Goal: Find specific page/section: Find specific page/section

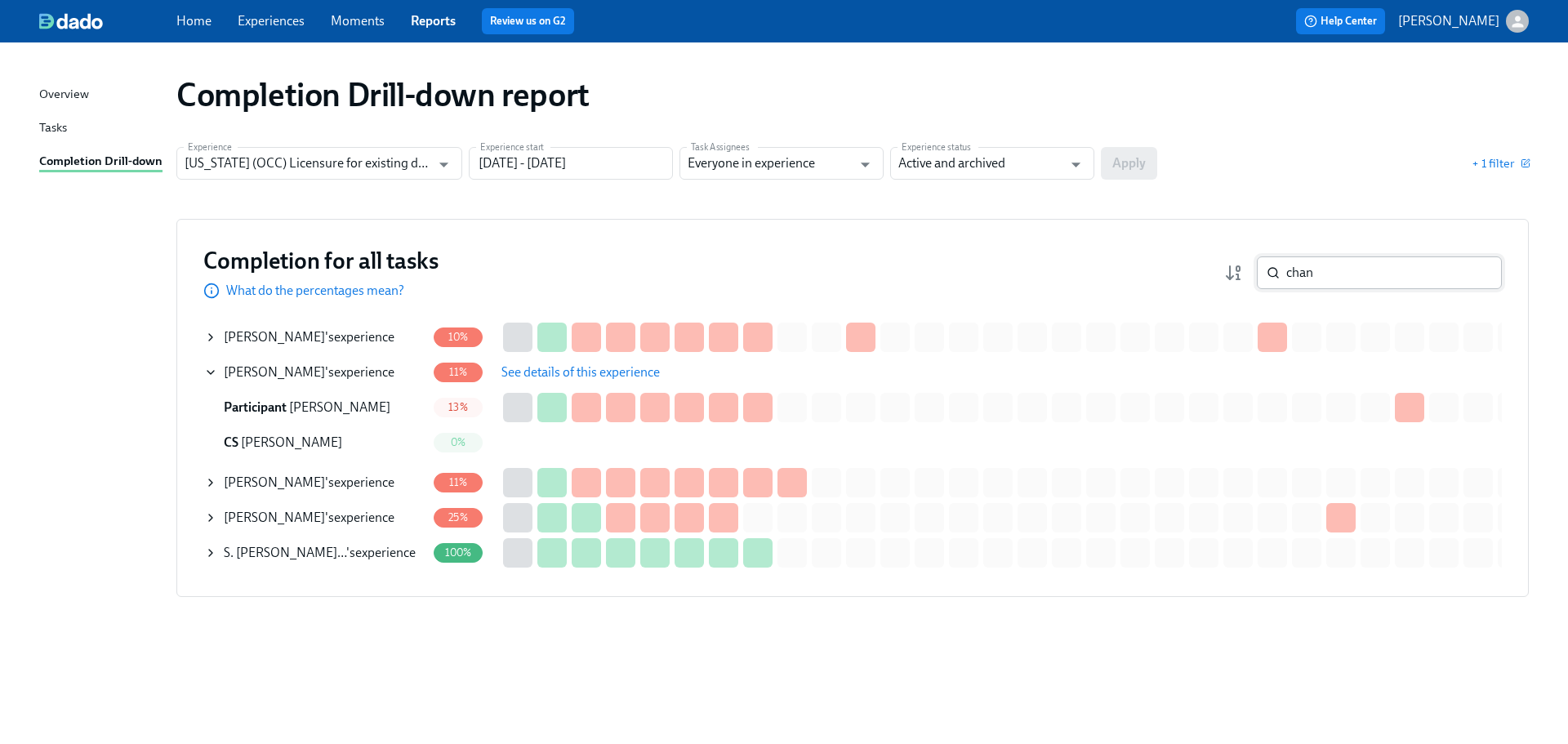
click at [1358, 273] on input "chan" at bounding box center [1394, 273] width 215 height 33
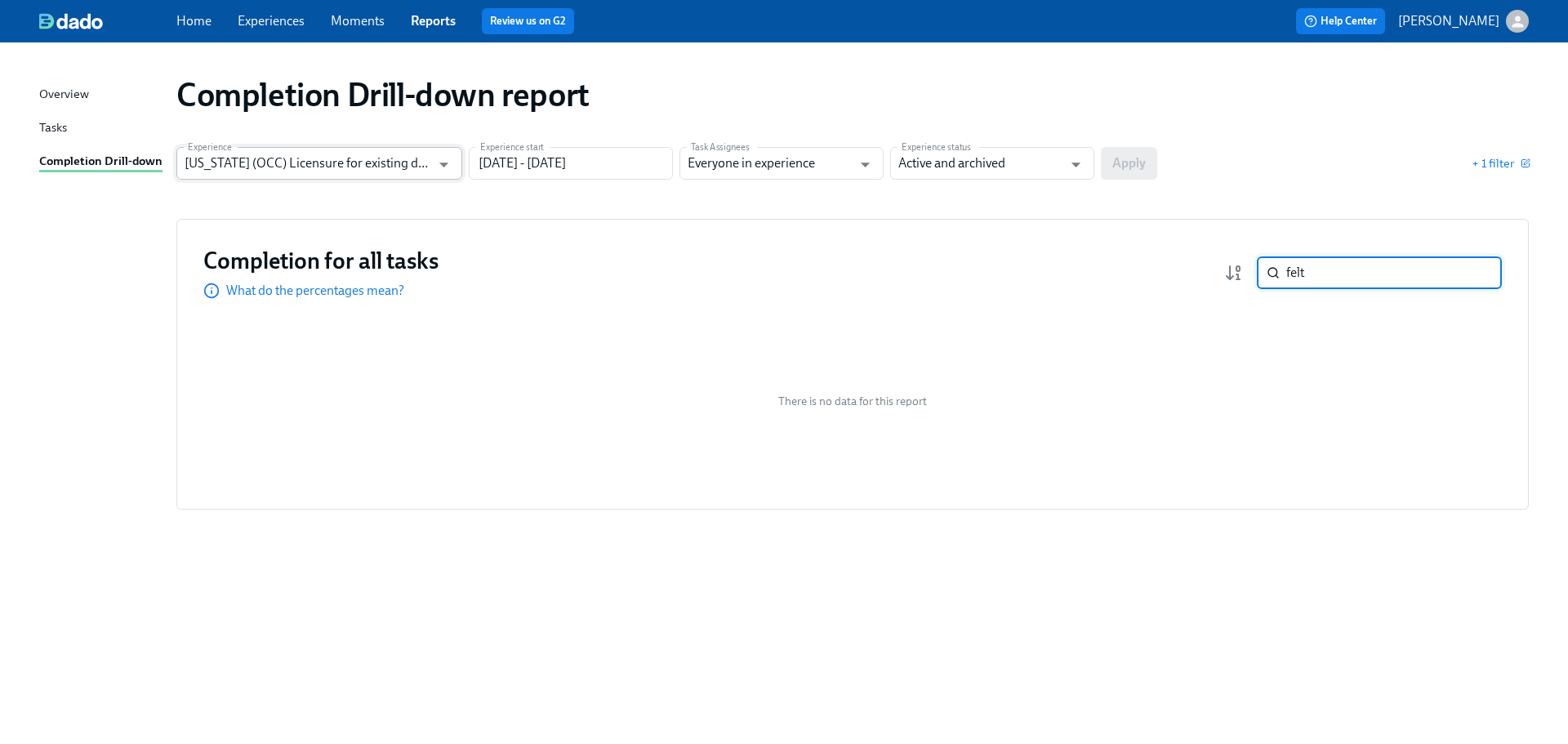
type input "felt"
click at [412, 155] on input "[US_STATE] (OCC) Licensure for existing doctors" at bounding box center [307, 164] width 246 height 33
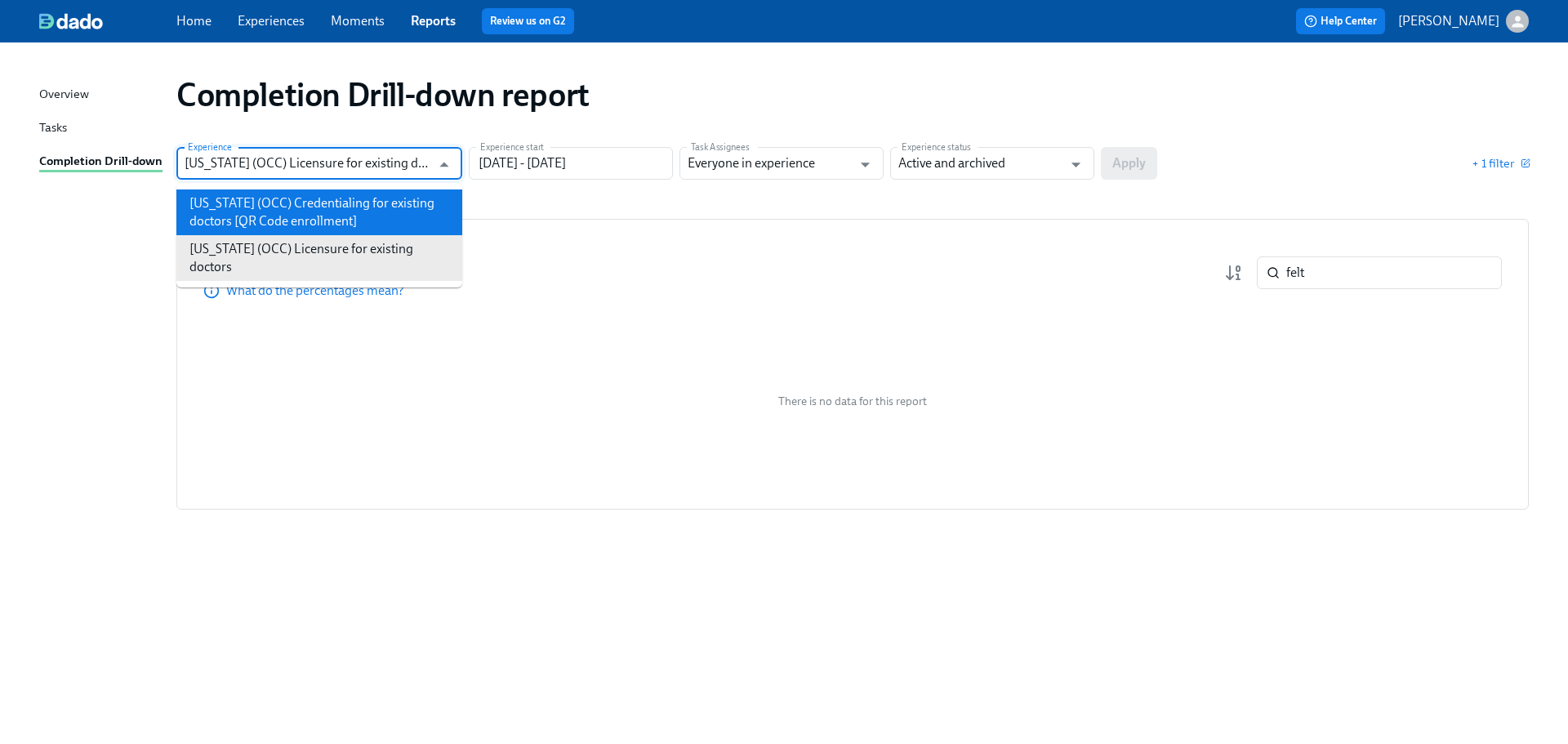
click at [391, 207] on li "[US_STATE] (OCC) Credentialing for existing doctors [QR Code enrollment]" at bounding box center [319, 213] width 286 height 45
type input "[US_STATE] (OCC) Credentialing for existing doctors [QR Code enrollment]"
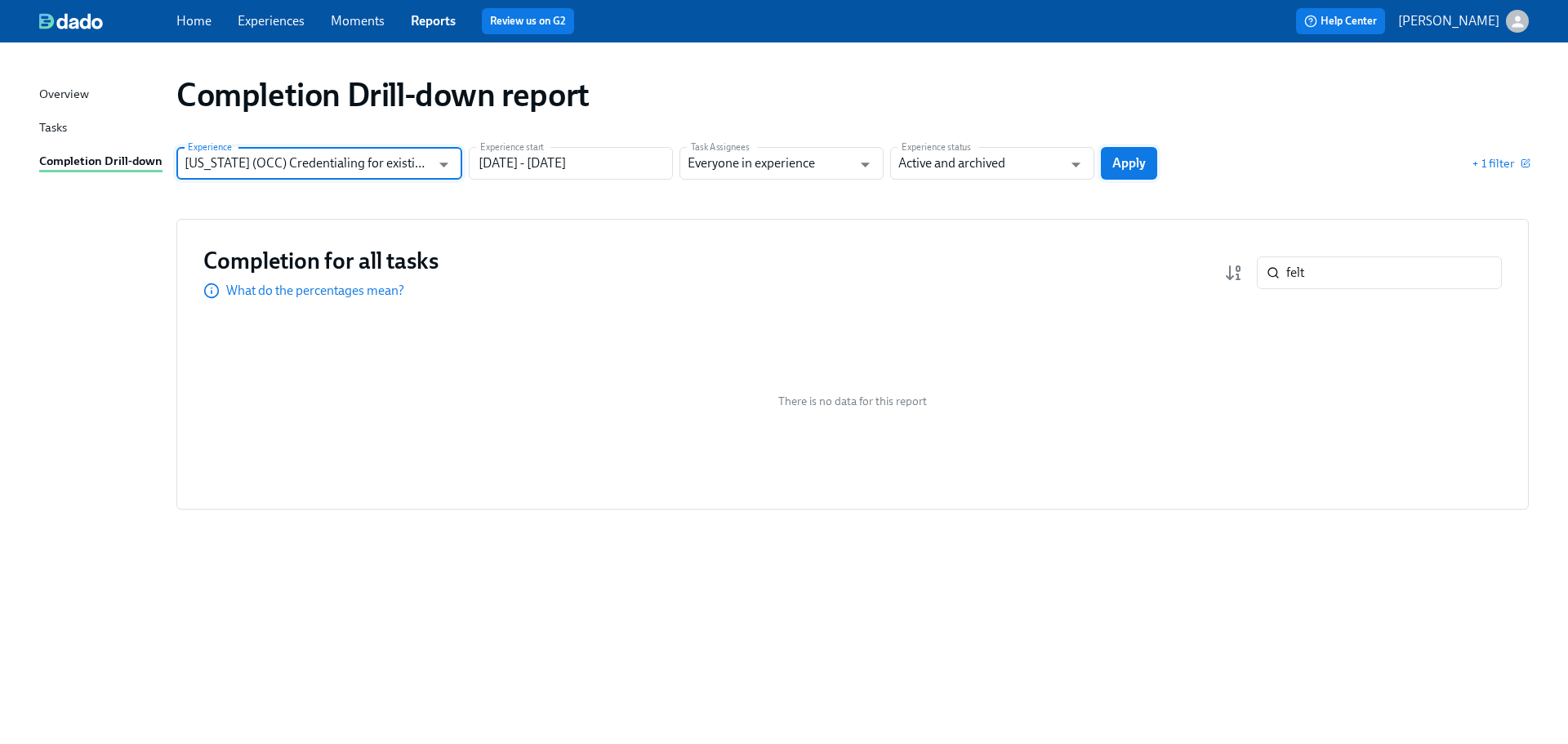
click at [1124, 164] on span "Apply" at bounding box center [1129, 164] width 34 height 16
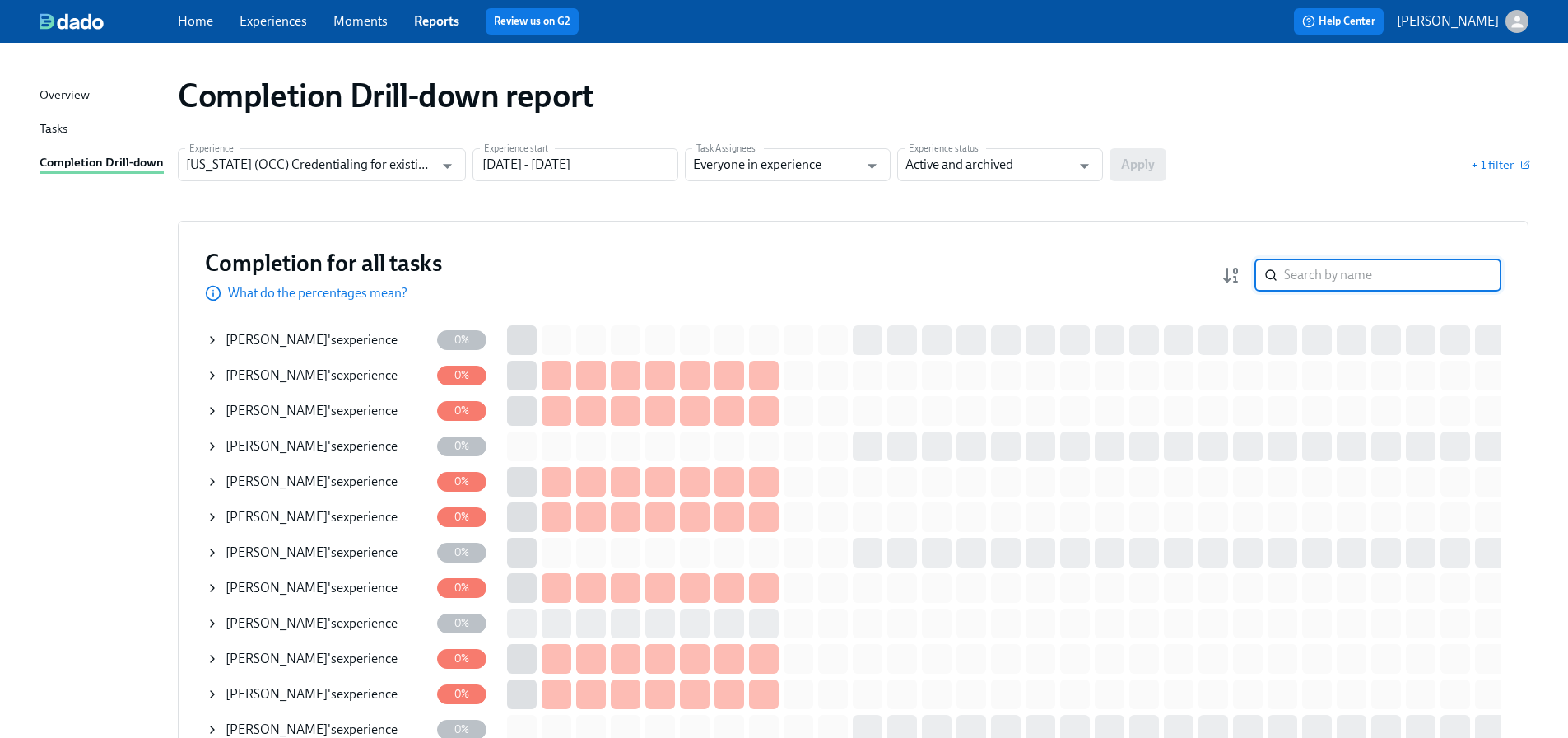
click at [1330, 269] on input "search" at bounding box center [1392, 275] width 217 height 33
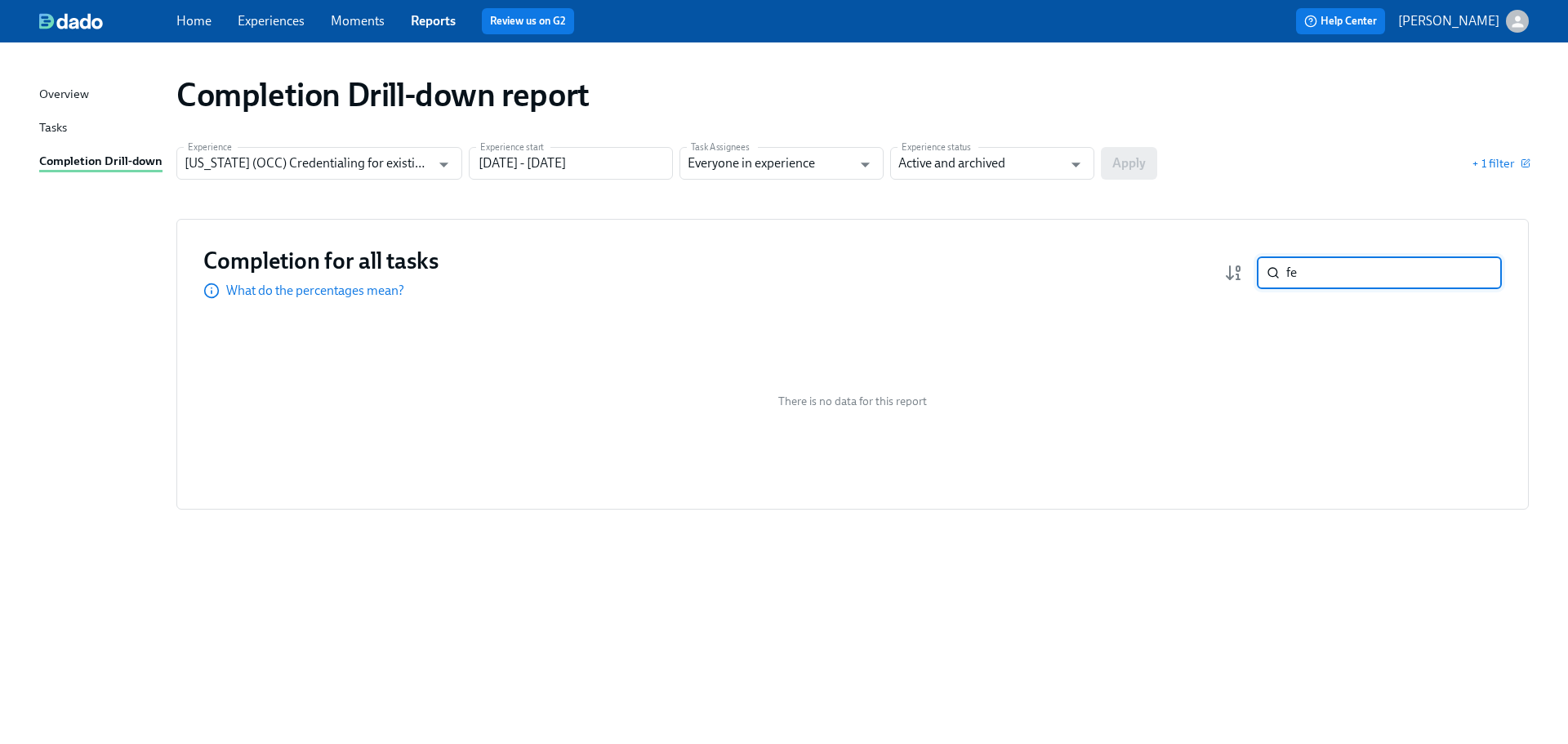
type input "f"
